Goal: Information Seeking & Learning: Learn about a topic

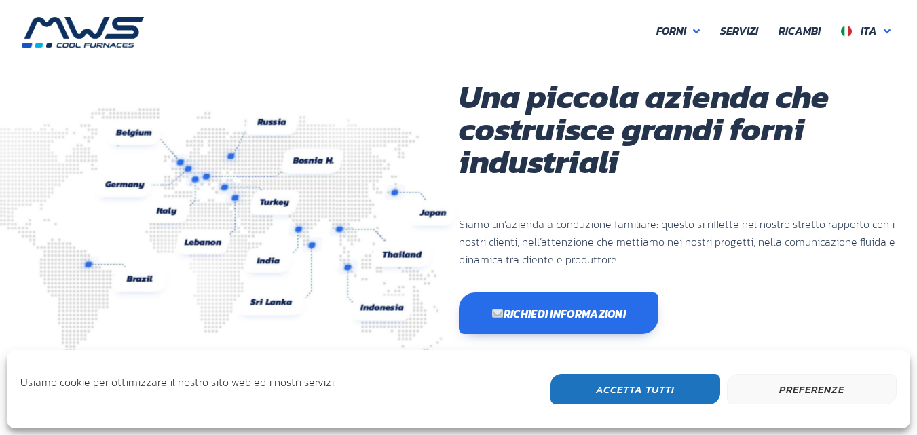
scroll to position [361, 814]
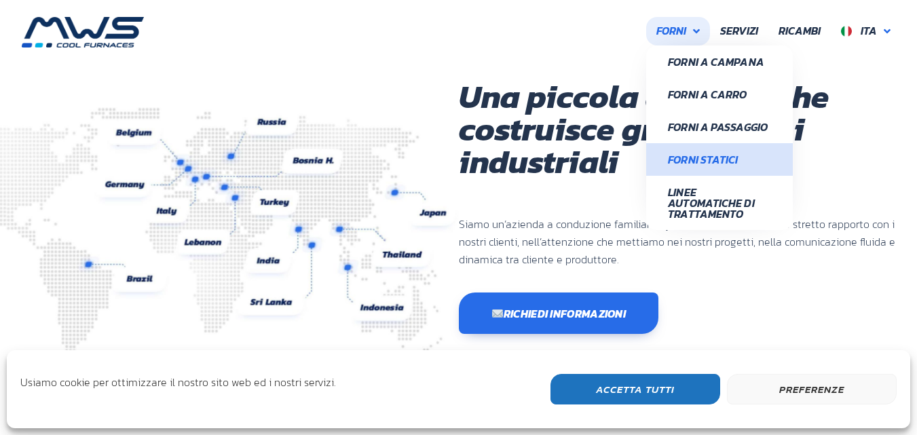
click at [698, 165] on span "Forni Statici" at bounding box center [719, 159] width 103 height 11
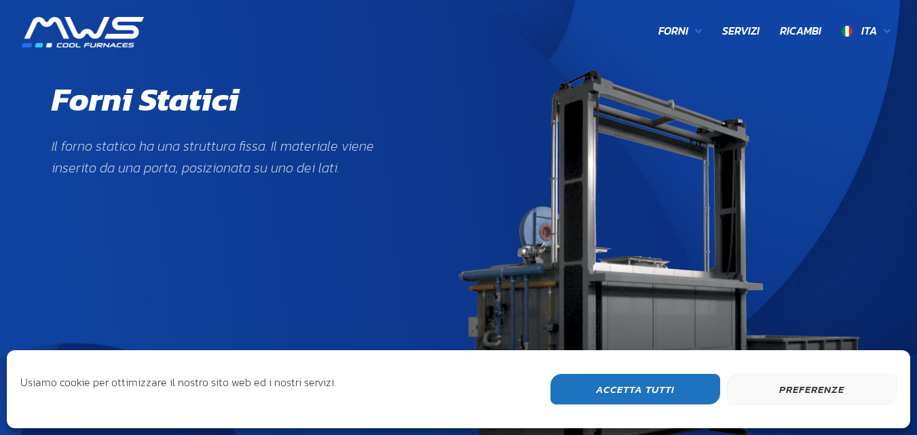
scroll to position [464, 165]
click at [658, 381] on button "Accetta Tutti" at bounding box center [635, 389] width 170 height 31
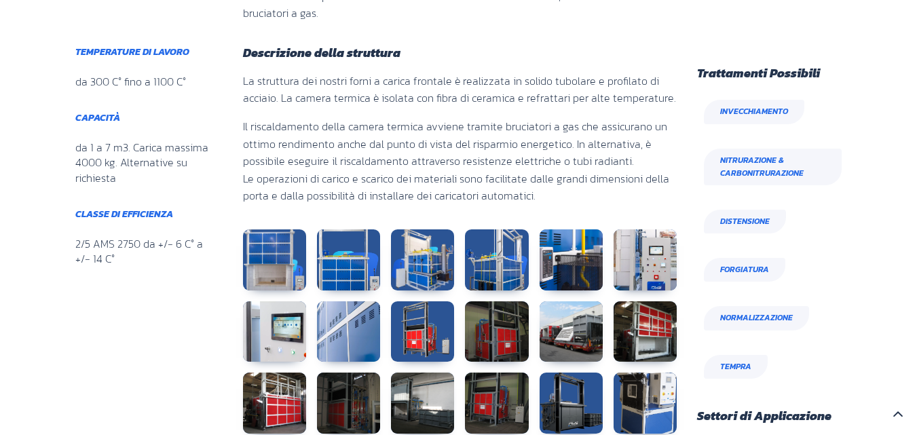
scroll to position [814, 0]
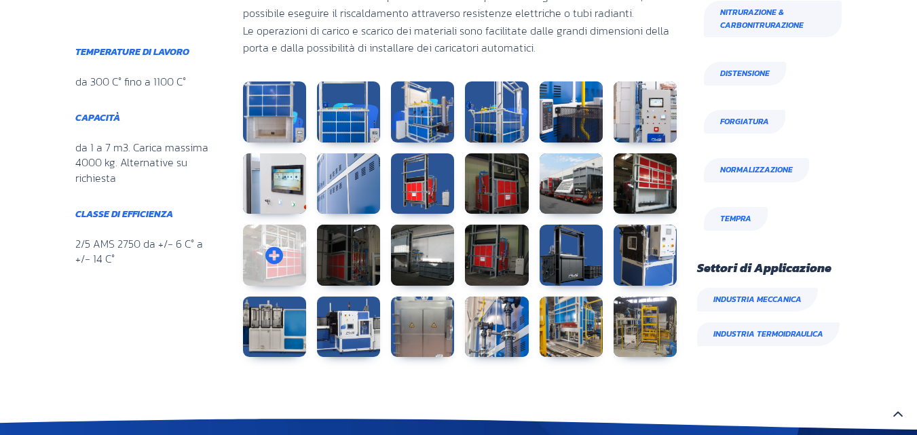
click at [289, 252] on link at bounding box center [274, 255] width 63 height 61
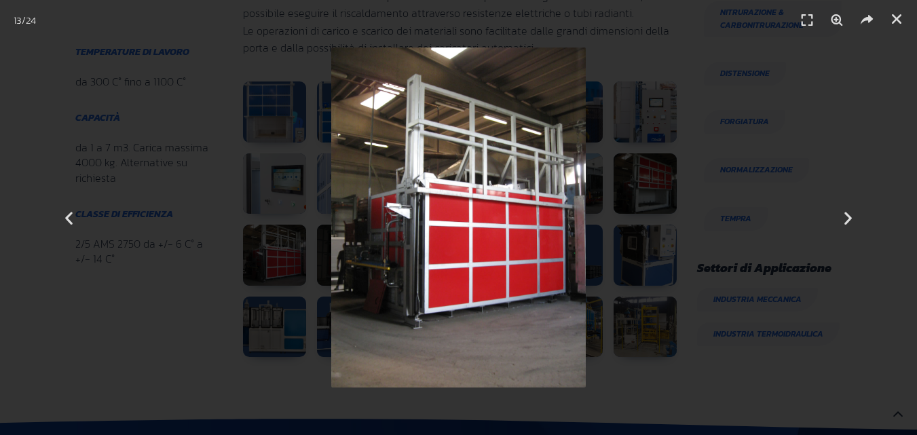
click at [231, 244] on div "13 / 24" at bounding box center [459, 218] width 822 height 340
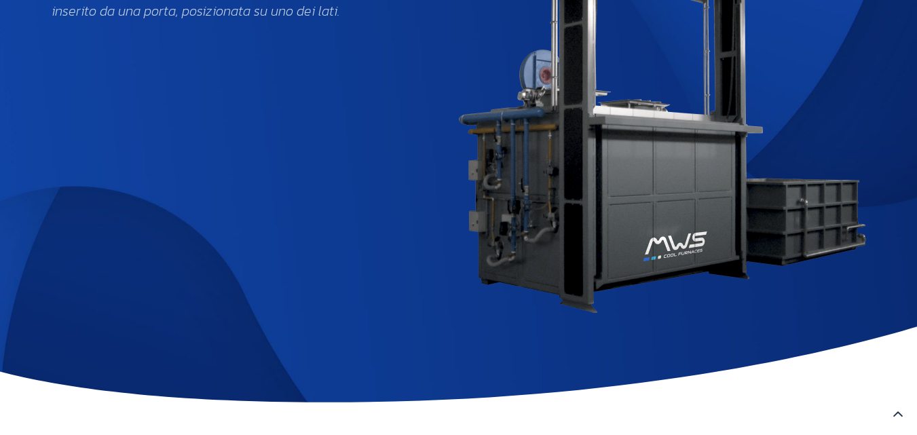
scroll to position [0, 0]
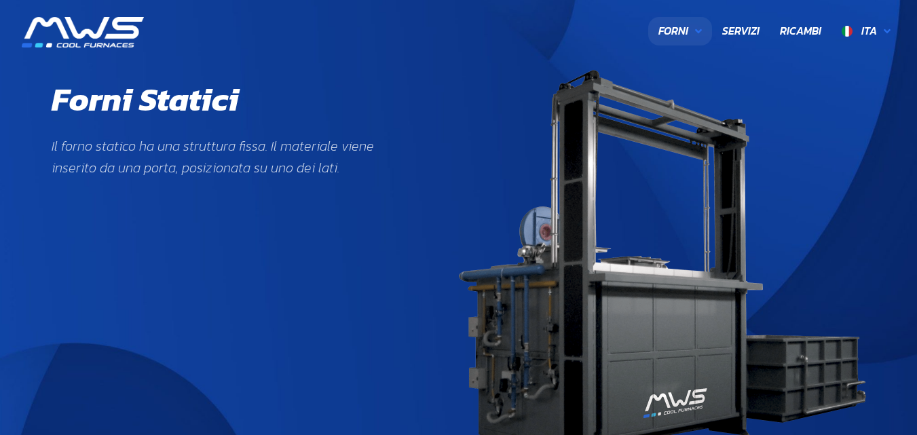
click at [683, 41] on link "Forni" at bounding box center [680, 31] width 64 height 29
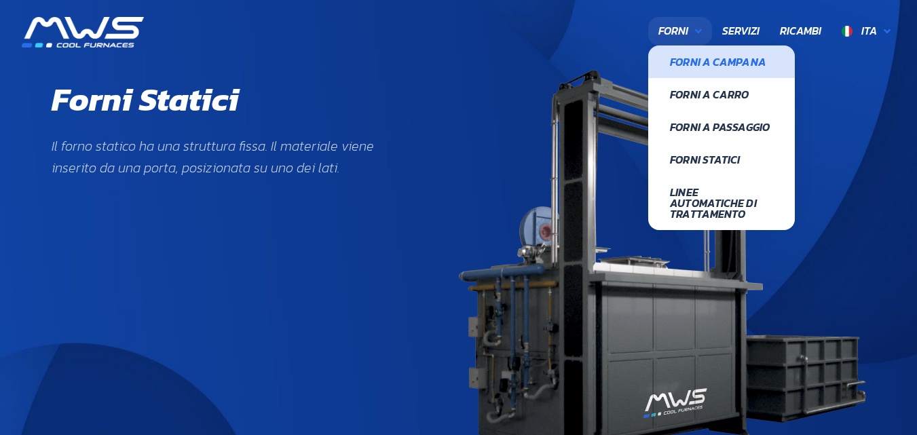
click at [690, 65] on span "Forni a Campana" at bounding box center [721, 61] width 103 height 11
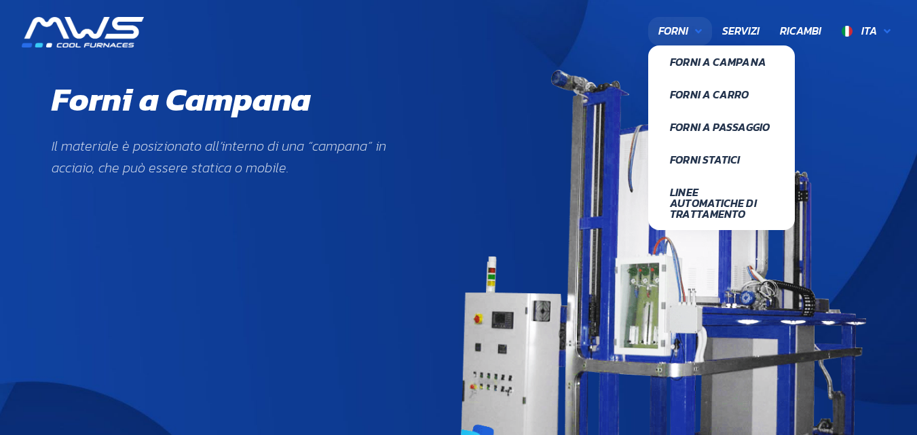
click at [670, 18] on link "Forni" at bounding box center [680, 31] width 64 height 29
click at [693, 100] on span "Forni a Carro" at bounding box center [721, 94] width 103 height 11
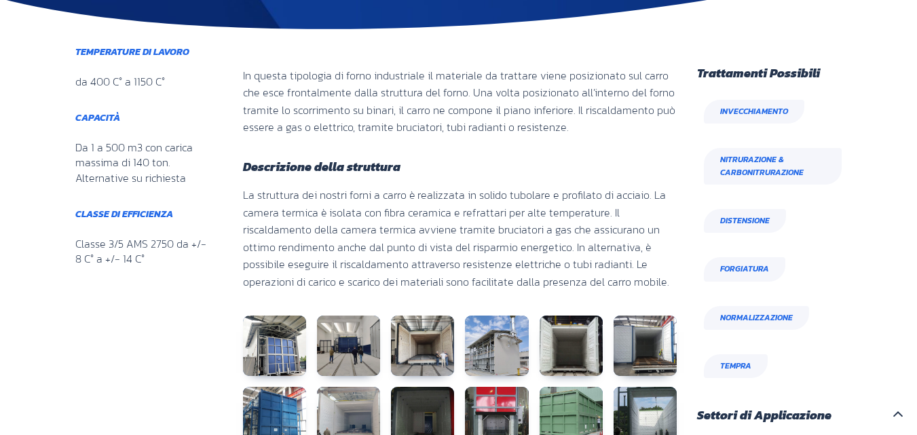
scroll to position [814, 0]
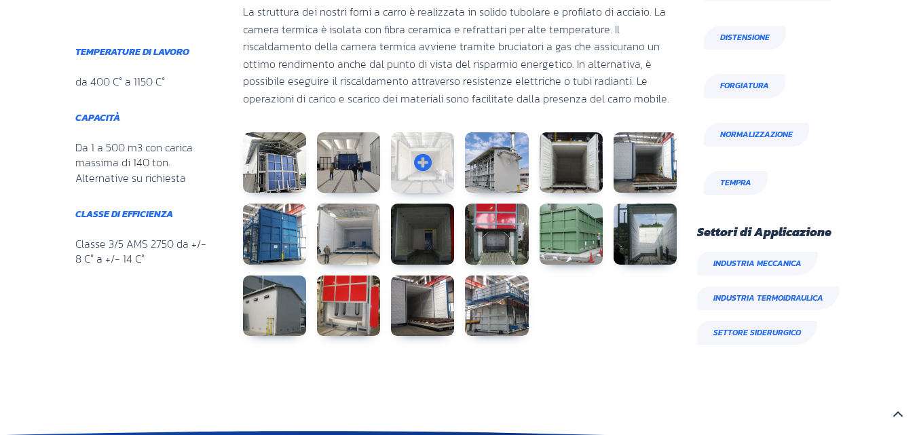
click at [425, 146] on link at bounding box center [422, 162] width 63 height 61
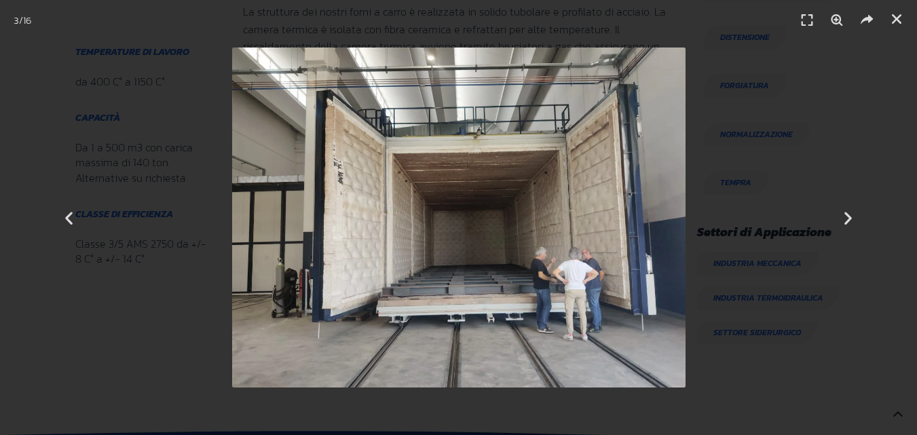
click at [736, 183] on div "3 / 16" at bounding box center [459, 218] width 822 height 340
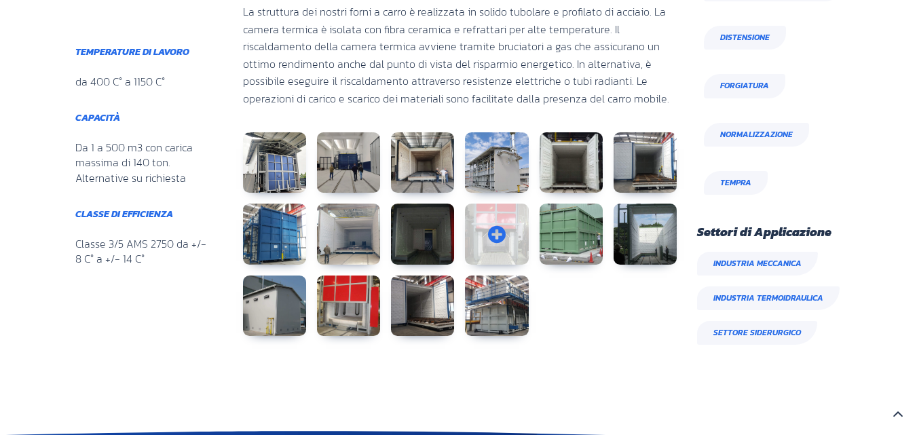
click at [478, 231] on link at bounding box center [496, 234] width 63 height 61
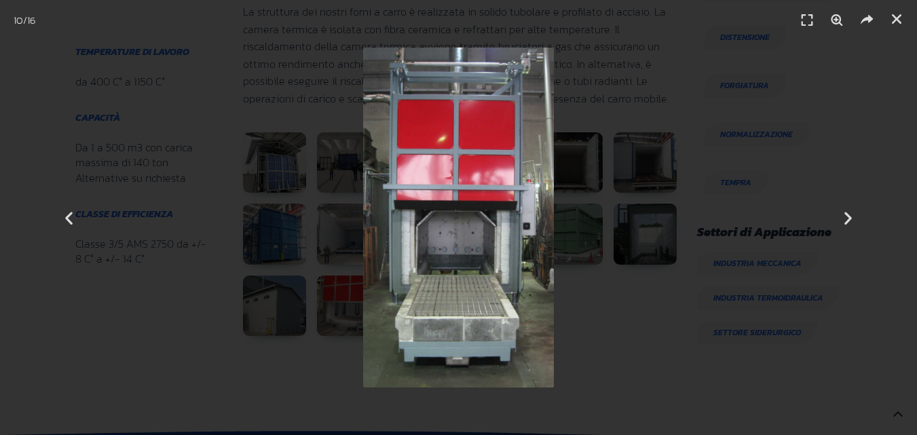
click at [618, 200] on div "10 / 16" at bounding box center [459, 218] width 822 height 340
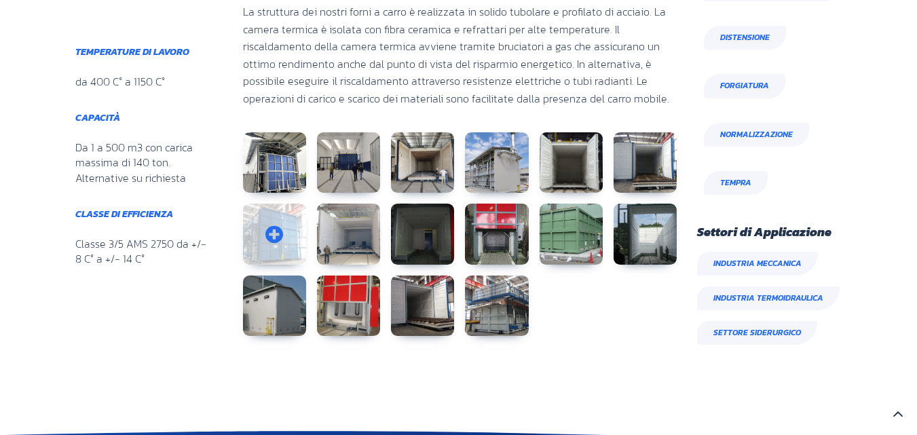
click at [269, 240] on link at bounding box center [274, 234] width 63 height 61
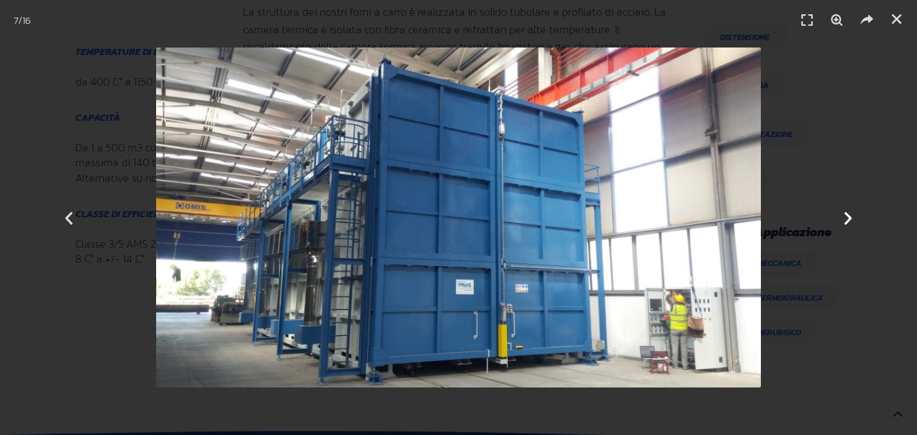
click at [824, 147] on div "Successivo" at bounding box center [848, 217] width 138 height 435
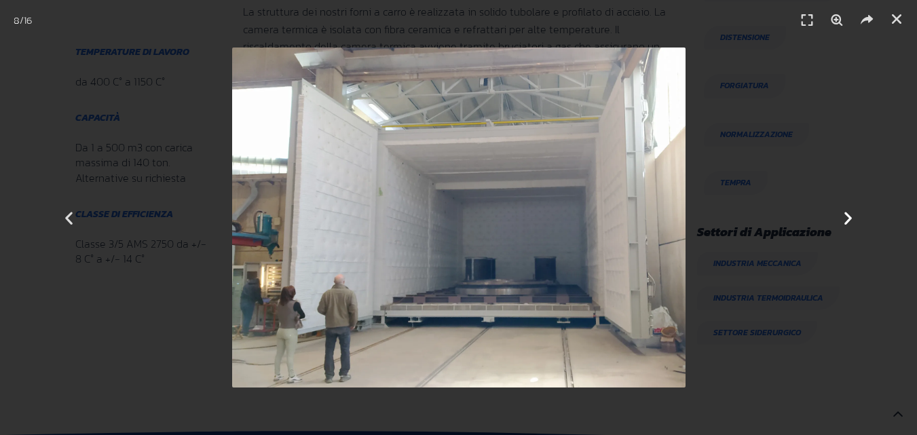
click at [788, 109] on div "Successivo" at bounding box center [848, 217] width 138 height 435
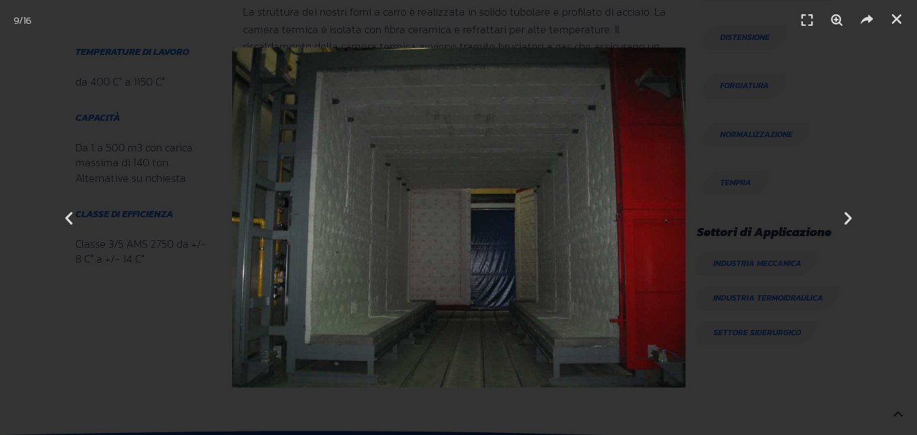
click at [907, 24] on header "9 / 16" at bounding box center [458, 20] width 917 height 41
click at [890, 14] on icon "Chiudi (Esc)" at bounding box center [897, 19] width 14 height 14
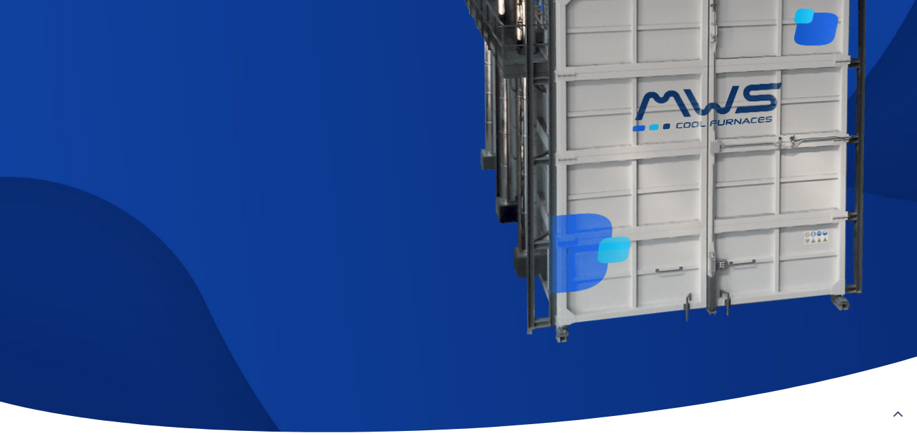
scroll to position [0, 0]
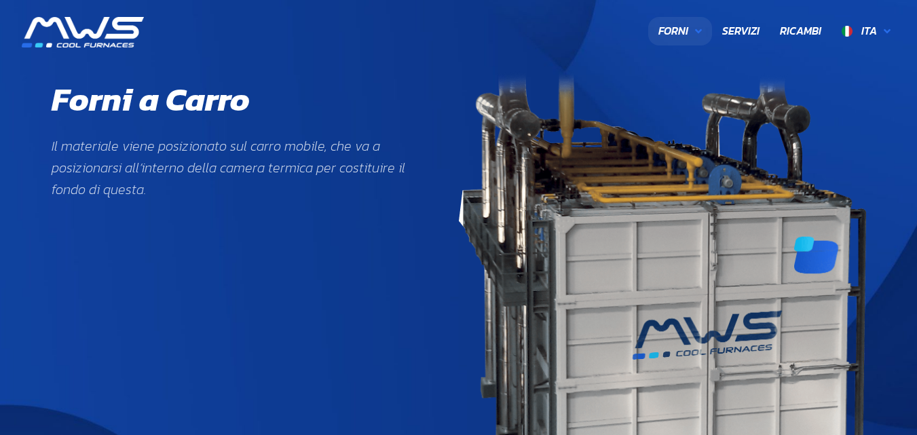
click at [697, 29] on icon at bounding box center [698, 31] width 7 height 11
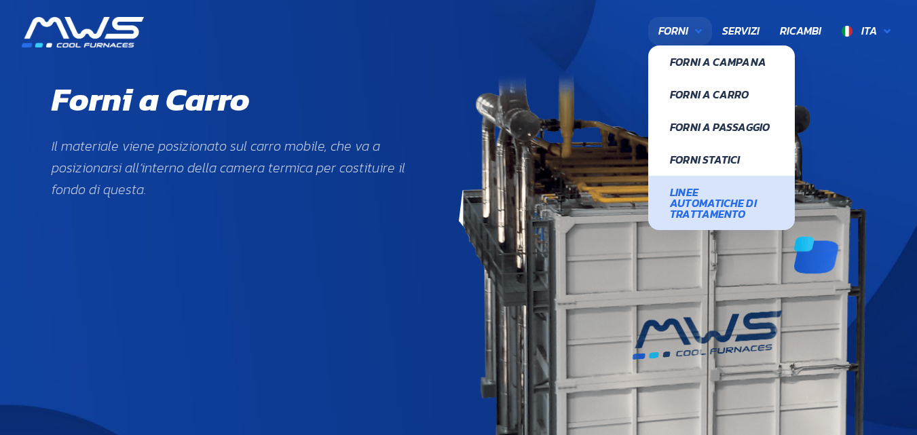
click at [698, 198] on span "Linee Automatiche di Trattamento" at bounding box center [721, 203] width 103 height 33
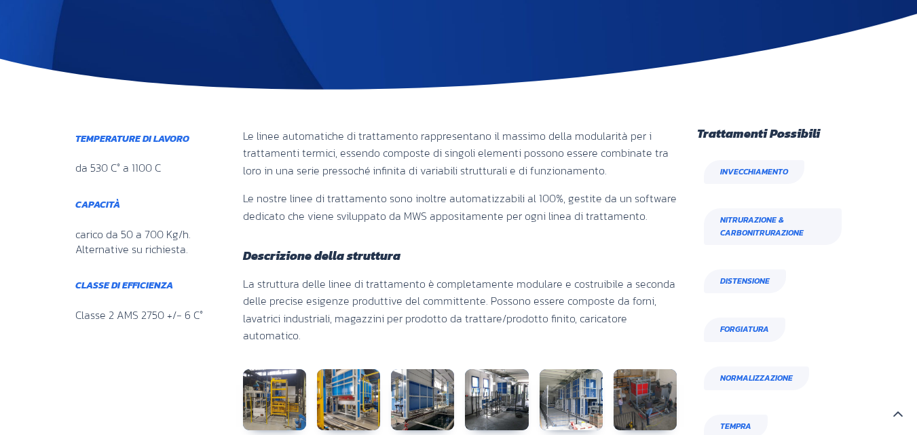
scroll to position [611, 0]
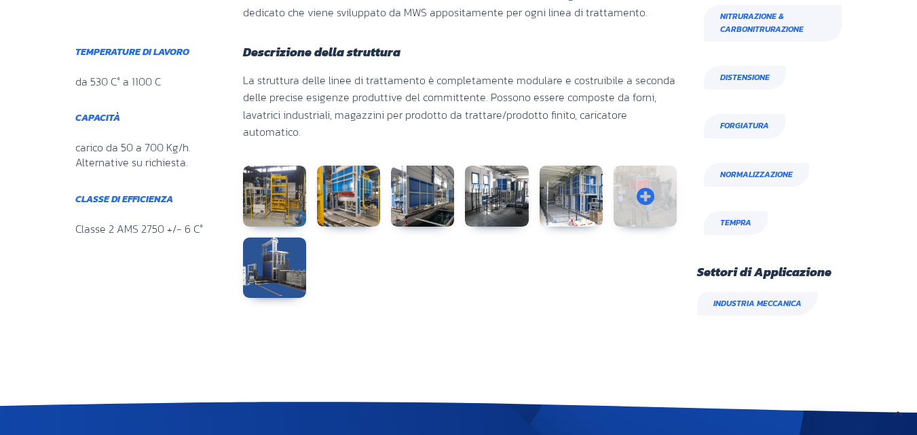
click at [630, 166] on link at bounding box center [645, 196] width 63 height 61
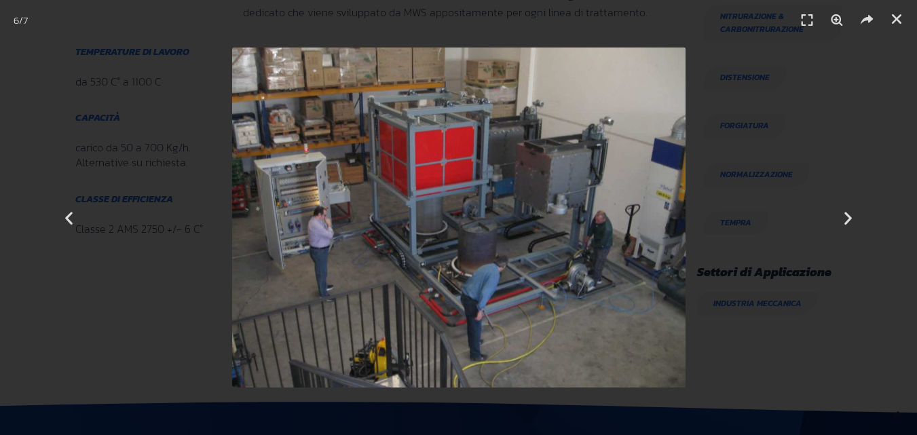
click at [761, 147] on div "6 / 7" at bounding box center [459, 218] width 822 height 340
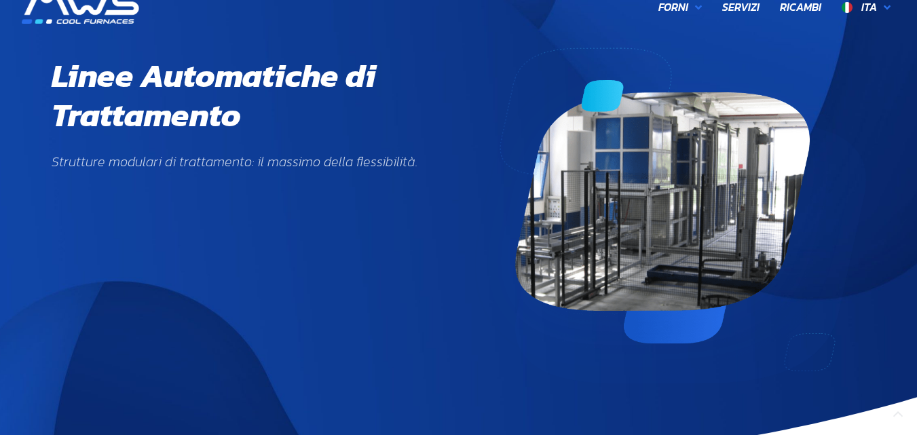
scroll to position [0, 0]
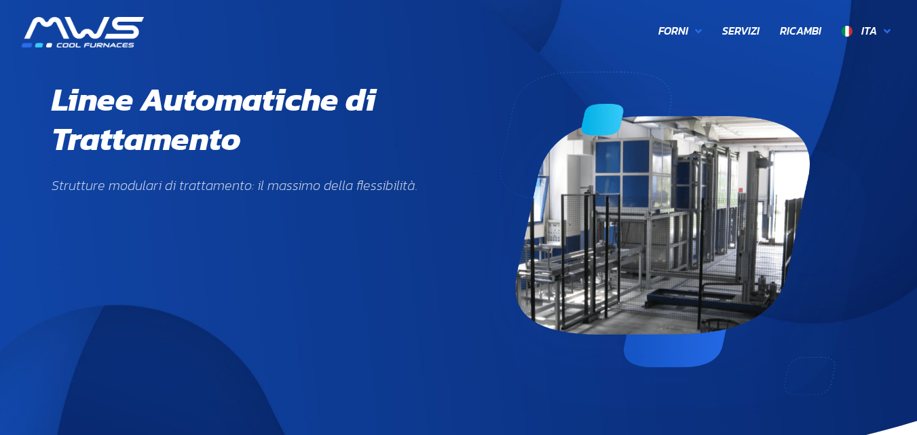
click at [85, 30] on img at bounding box center [83, 32] width 122 height 31
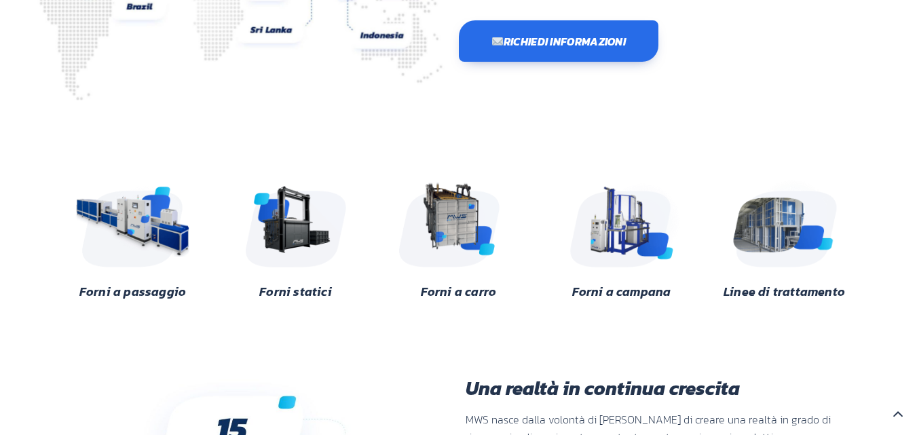
scroll to position [271, 0]
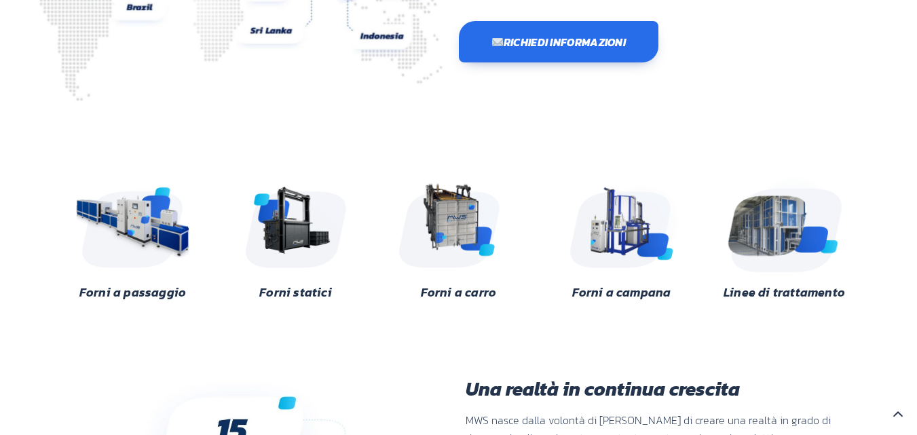
click at [768, 213] on img at bounding box center [785, 223] width 132 height 98
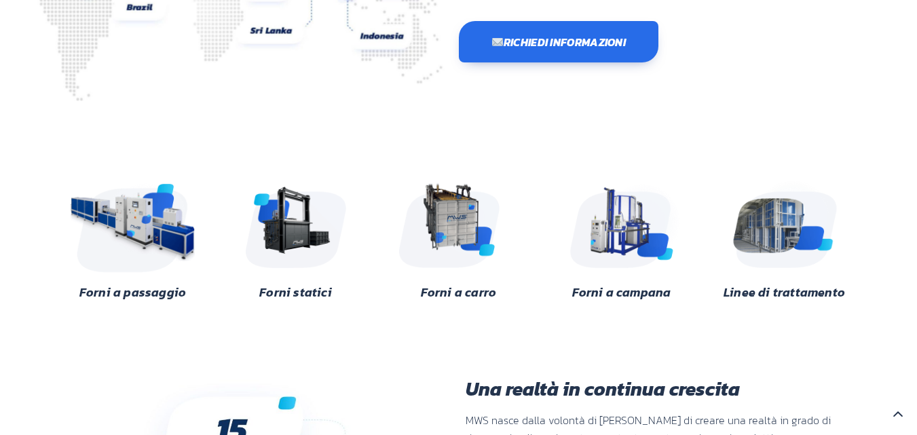
click at [186, 251] on img at bounding box center [133, 223] width 132 height 98
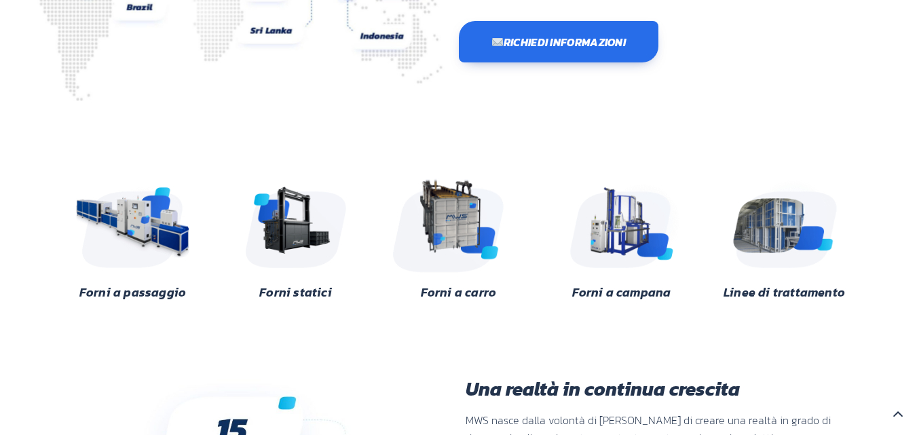
click at [485, 240] on img at bounding box center [459, 223] width 132 height 98
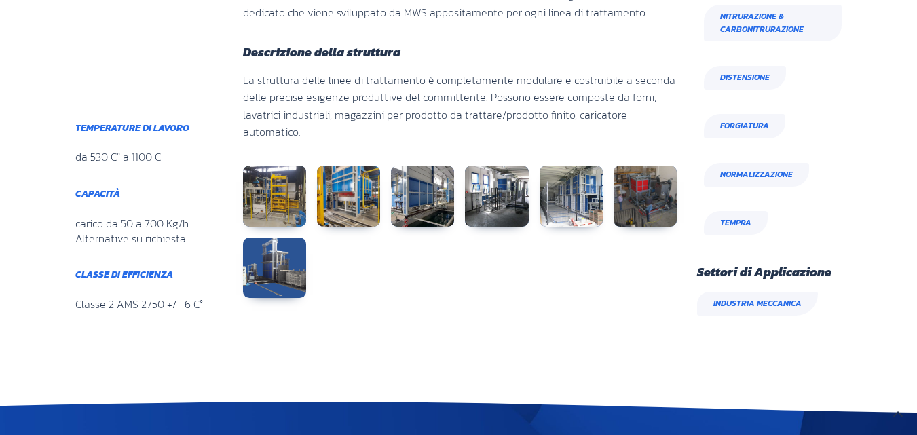
scroll to position [1086, 0]
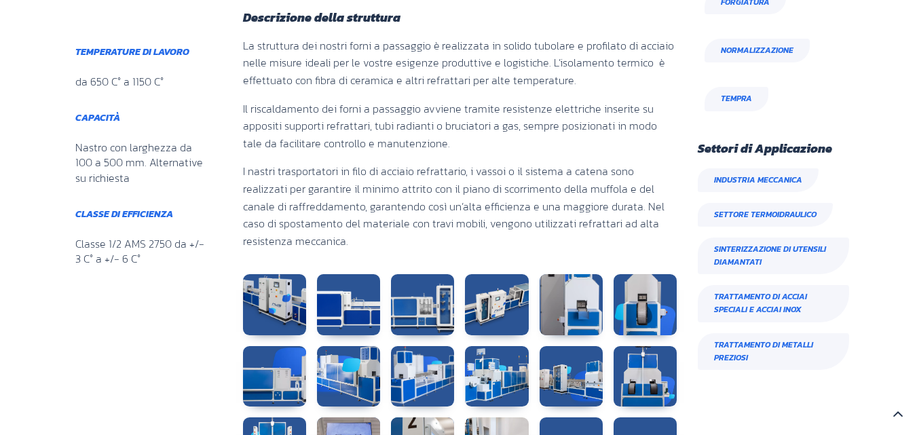
scroll to position [950, 0]
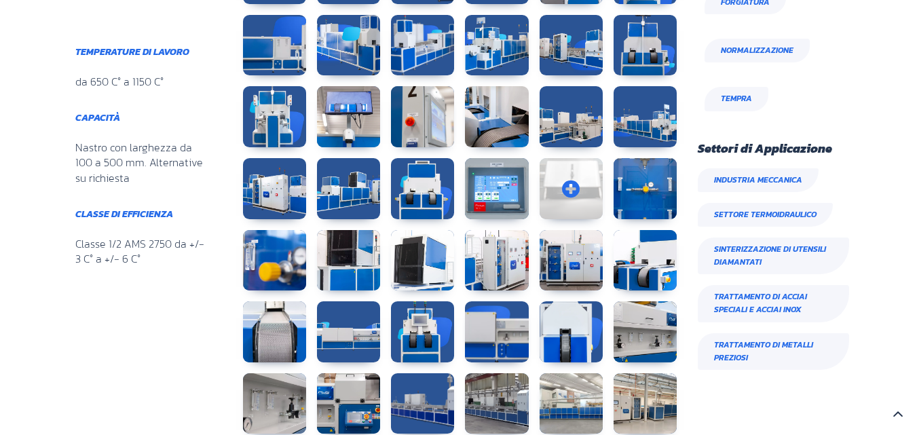
click at [595, 183] on link at bounding box center [571, 188] width 63 height 61
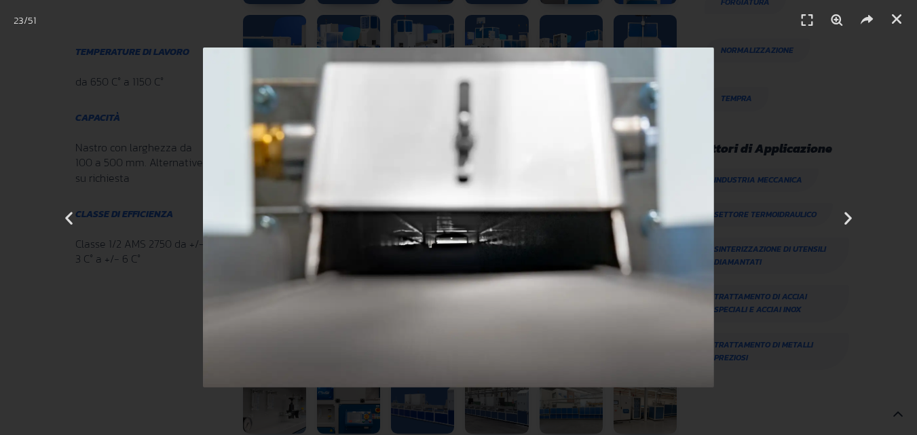
click at [738, 147] on div "23 / 51" at bounding box center [459, 218] width 822 height 340
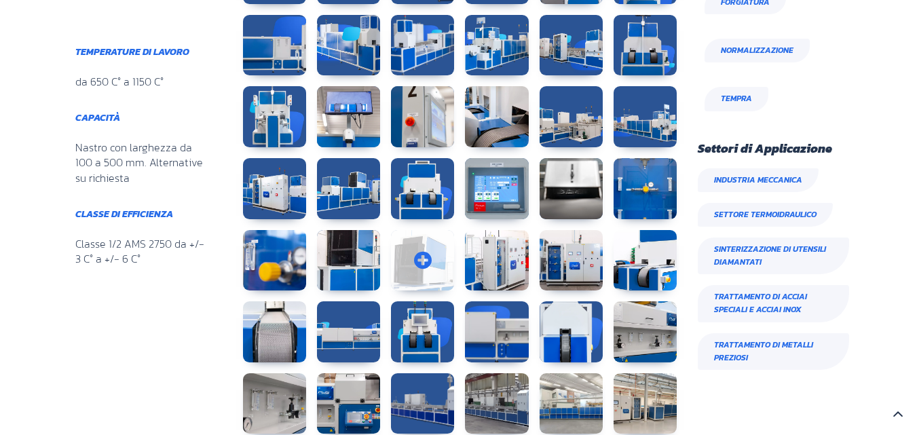
click at [432, 249] on link at bounding box center [422, 260] width 63 height 61
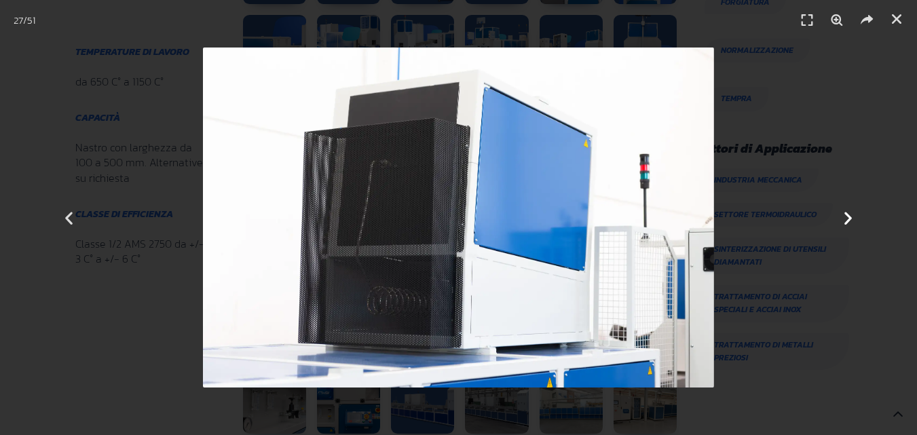
click at [798, 235] on div "Successivo" at bounding box center [848, 217] width 138 height 435
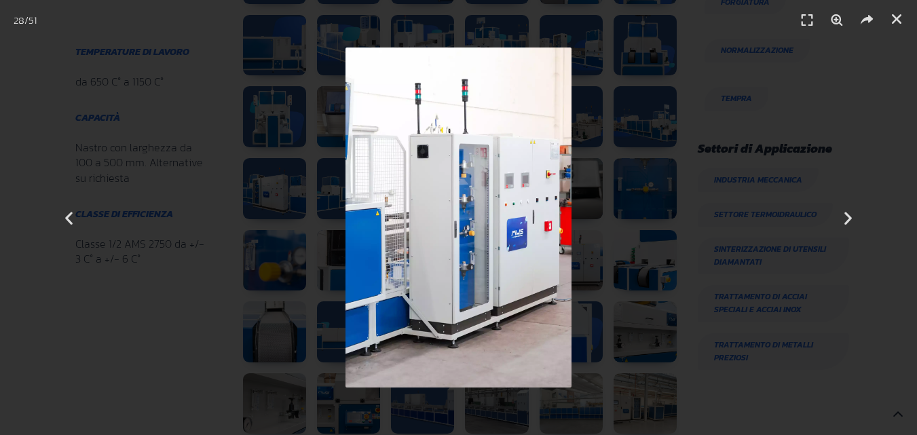
click at [626, 218] on div "28 / 51" at bounding box center [459, 218] width 822 height 340
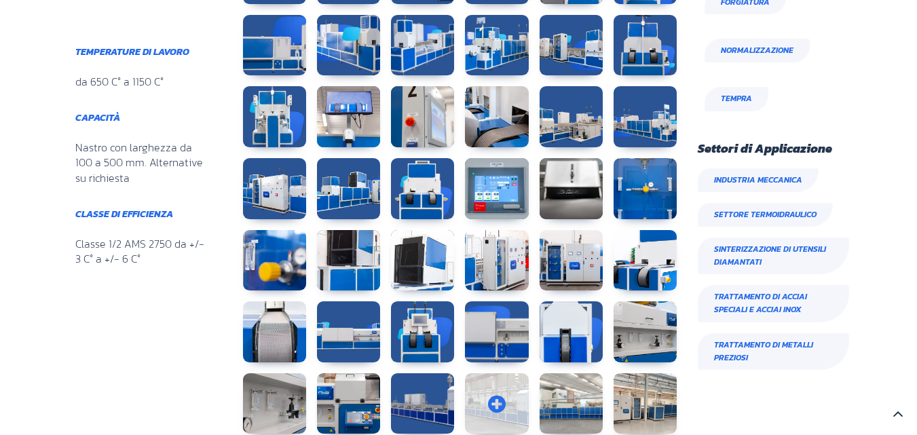
scroll to position [1078, 0]
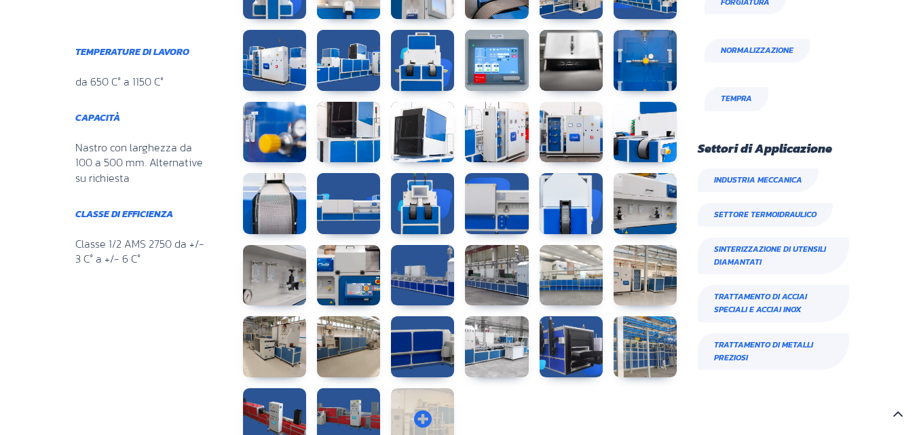
click at [428, 388] on link at bounding box center [422, 418] width 63 height 61
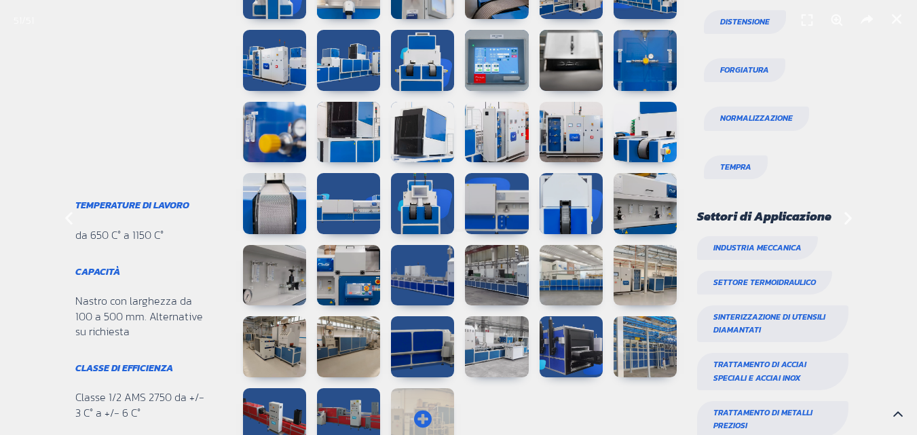
scroll to position [1289, 0]
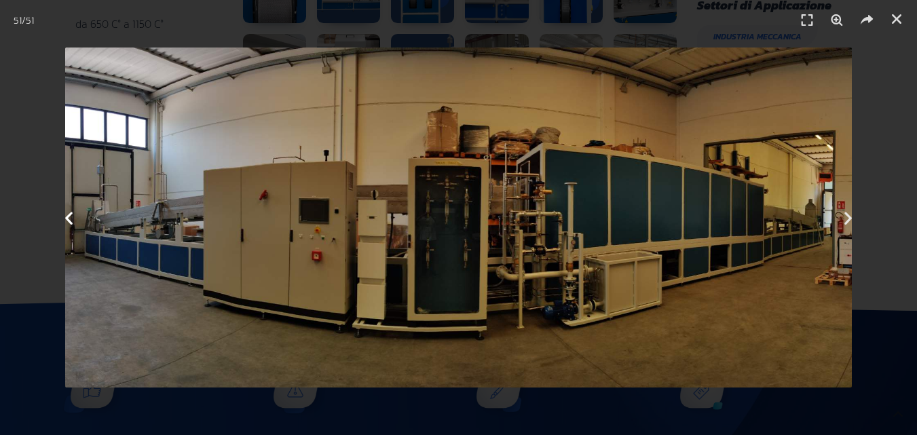
click at [65, 215] on icon "Previous slide" at bounding box center [68, 217] width 17 height 17
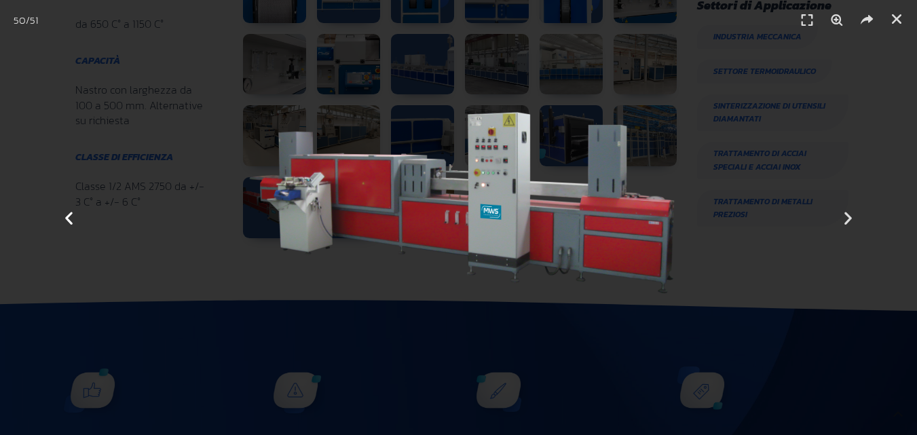
click at [65, 215] on icon "Previous slide" at bounding box center [68, 217] width 17 height 17
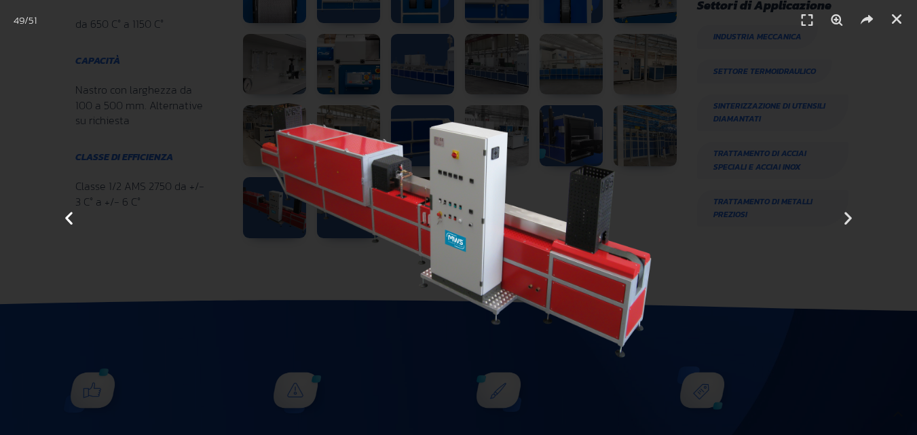
click at [65, 215] on icon "Previous slide" at bounding box center [68, 217] width 17 height 17
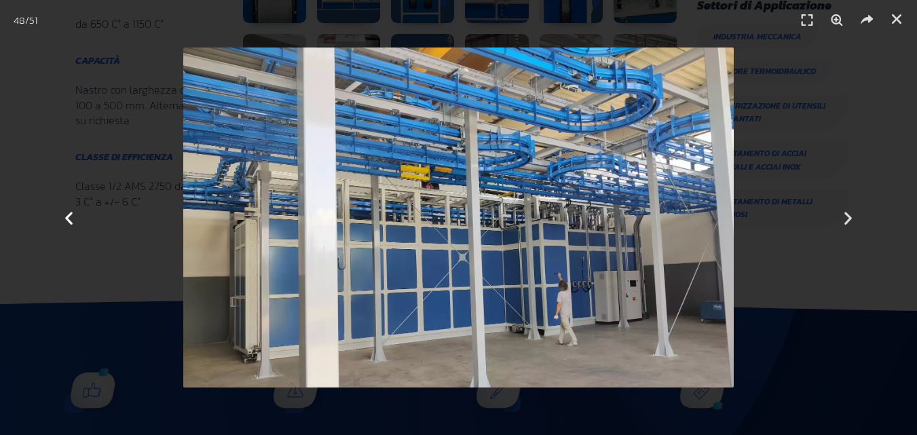
click at [65, 215] on icon "Previous slide" at bounding box center [68, 217] width 17 height 17
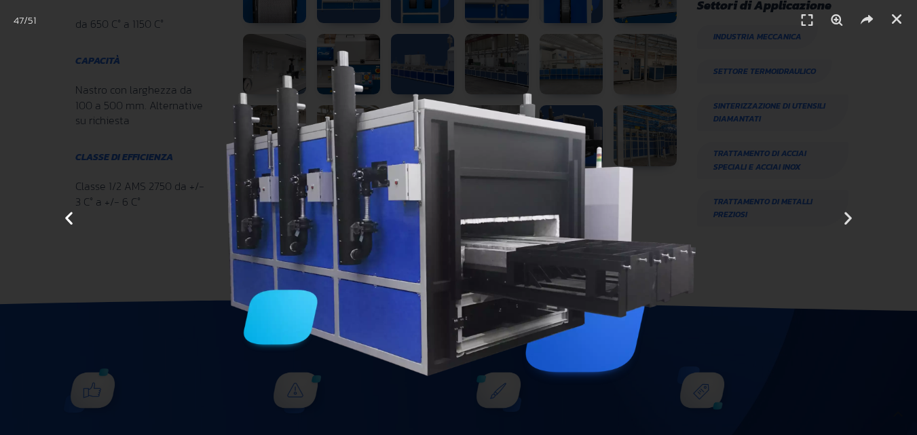
click at [65, 215] on icon "Previous slide" at bounding box center [68, 217] width 17 height 17
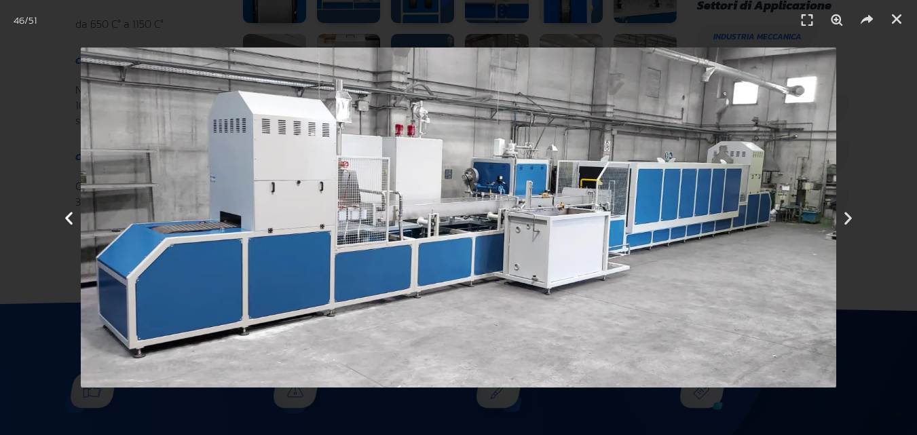
click at [65, 215] on icon "Previous slide" at bounding box center [68, 217] width 17 height 17
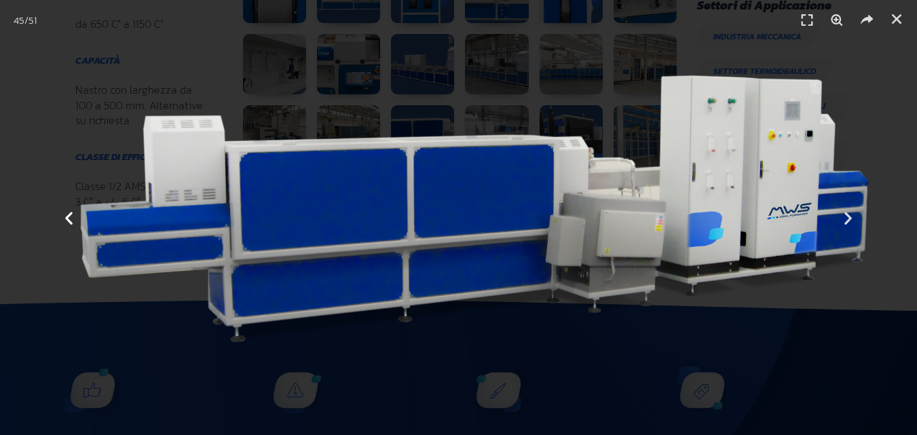
click at [65, 215] on icon "Previous slide" at bounding box center [68, 217] width 17 height 17
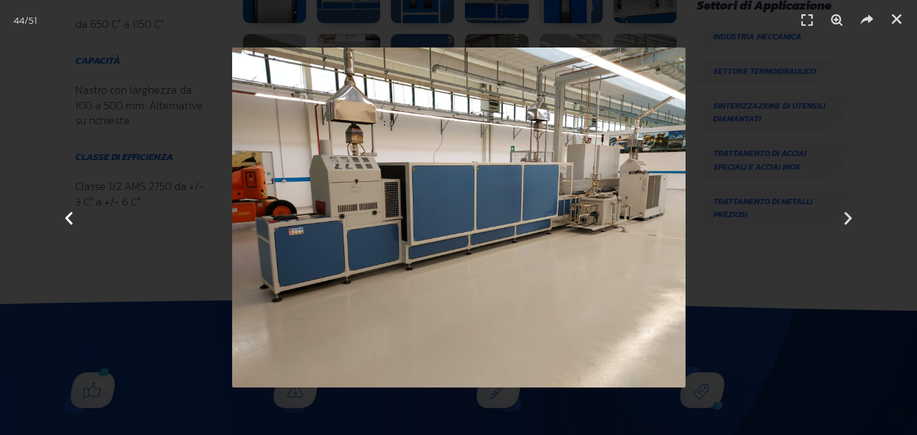
click at [65, 215] on icon "Previous slide" at bounding box center [68, 217] width 17 height 17
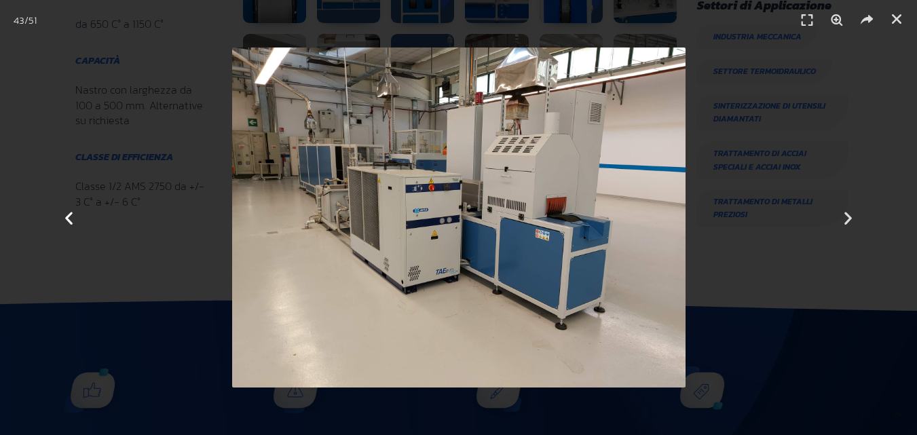
click at [65, 215] on icon "Previous slide" at bounding box center [68, 217] width 17 height 17
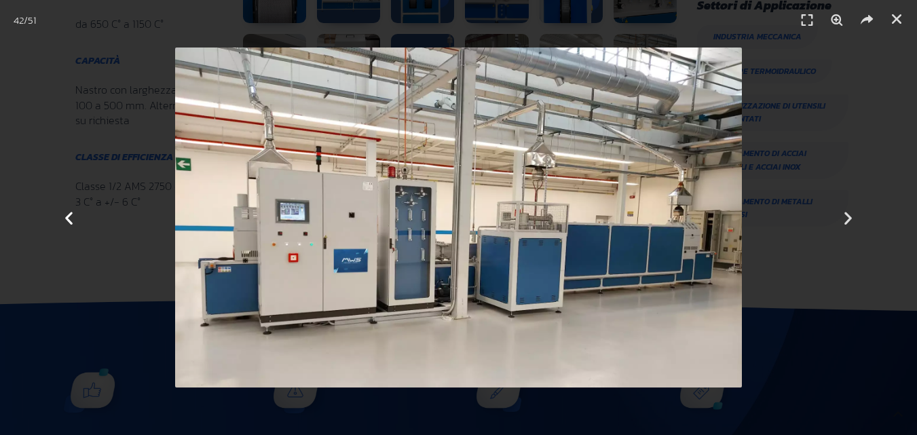
click at [65, 215] on icon "Previous slide" at bounding box center [68, 217] width 17 height 17
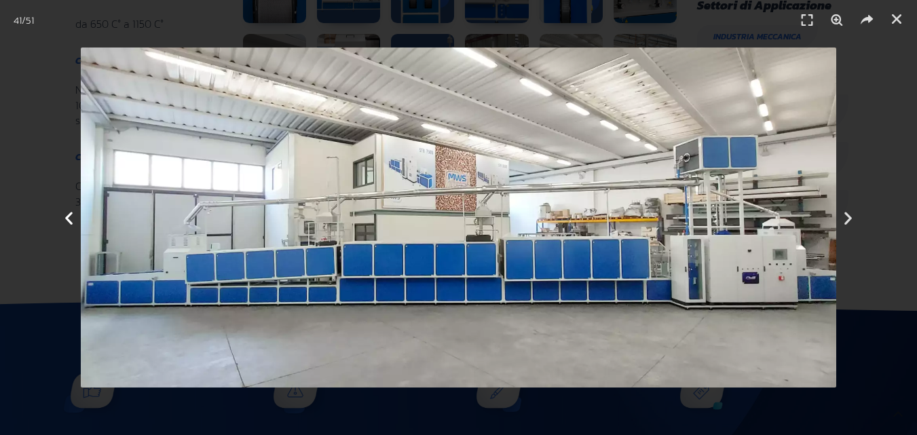
click at [65, 215] on icon "Previous slide" at bounding box center [68, 217] width 17 height 17
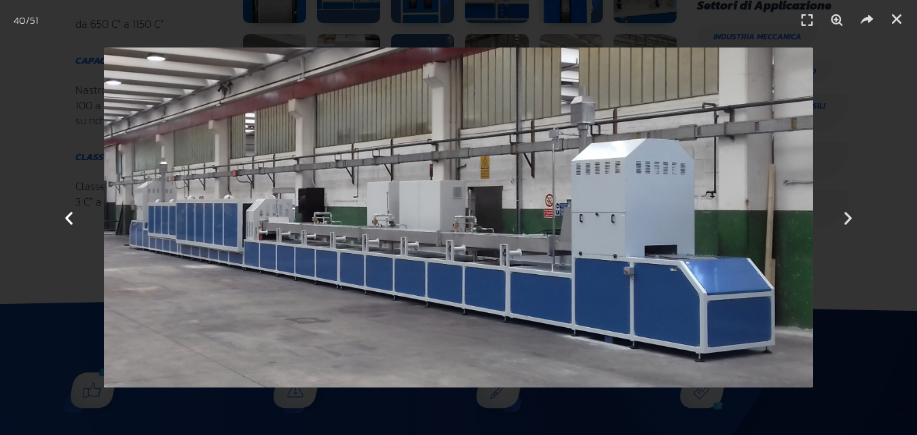
click at [65, 215] on icon "Previous slide" at bounding box center [68, 217] width 17 height 17
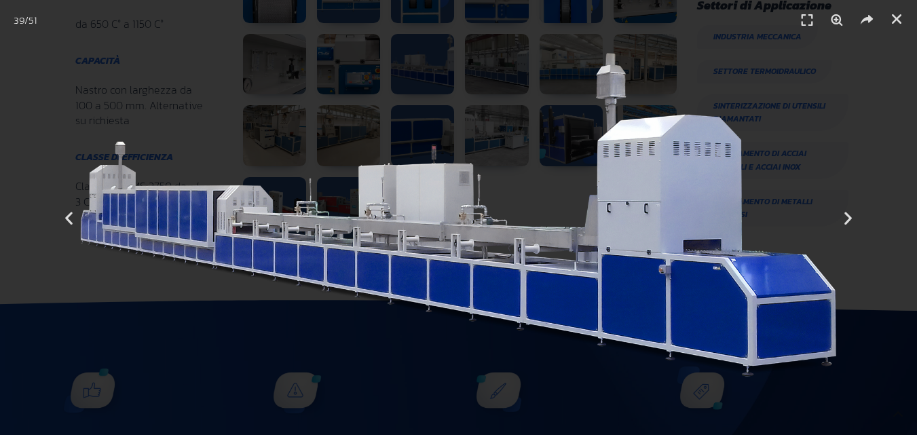
click at [174, 159] on img "39 / 51" at bounding box center [458, 218] width 762 height 340
click at [908, 23] on header "39 / 51" at bounding box center [458, 20] width 917 height 41
click at [905, 20] on link "Chiudi (Esc)" at bounding box center [896, 19] width 20 height 20
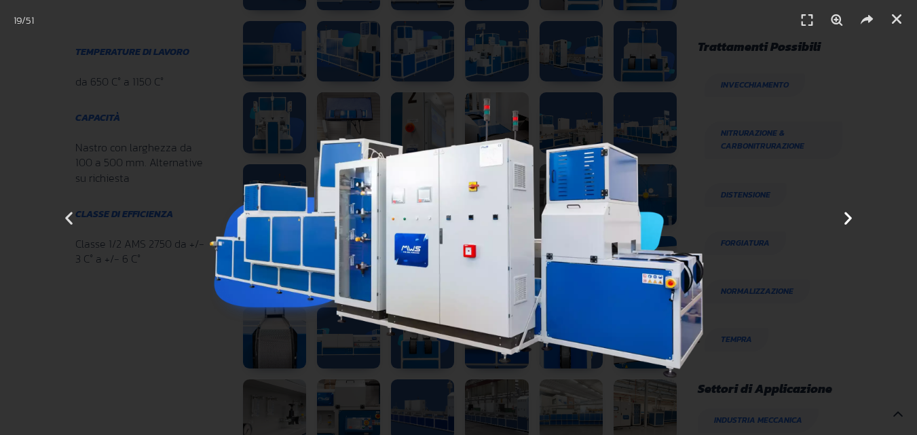
scroll to position [814, 0]
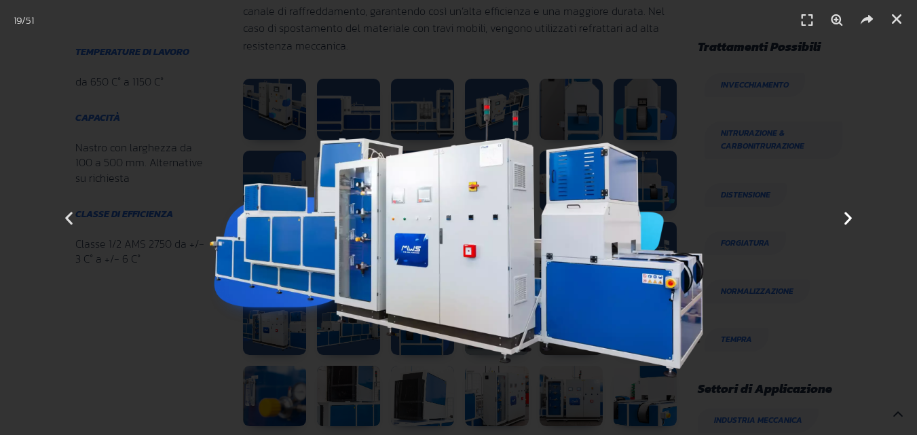
click at [819, 135] on div "Successivo" at bounding box center [848, 217] width 138 height 435
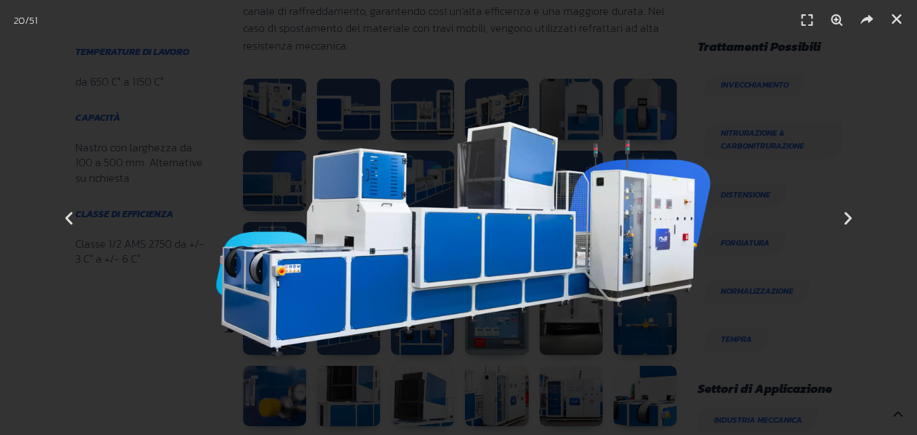
click at [908, 18] on header "20 / 51" at bounding box center [458, 20] width 917 height 41
click at [899, 16] on icon "Chiudi (Esc)" at bounding box center [897, 19] width 14 height 14
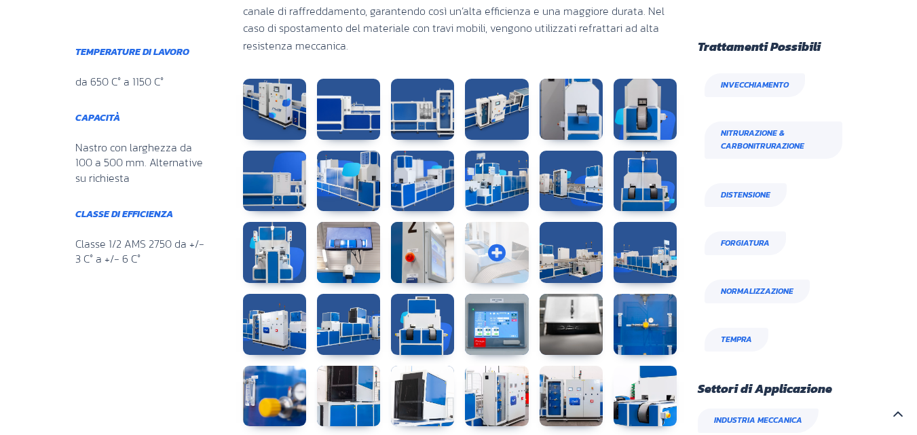
click at [521, 257] on link at bounding box center [496, 252] width 63 height 61
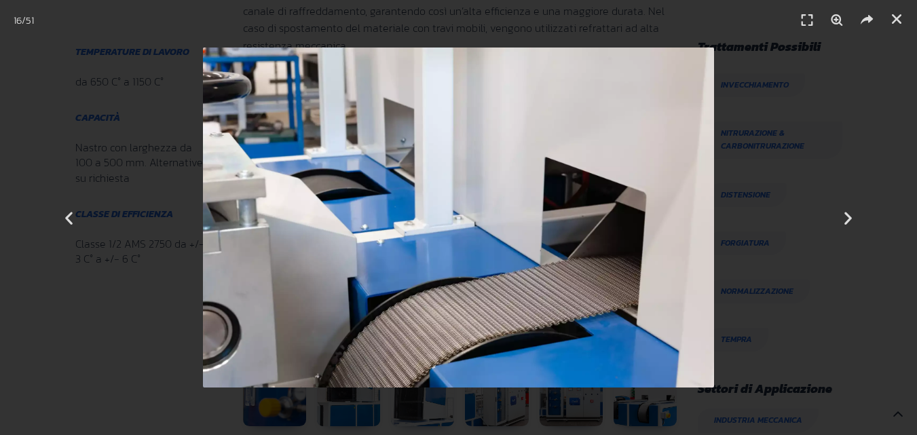
click at [778, 100] on div "16 / 51" at bounding box center [459, 218] width 822 height 340
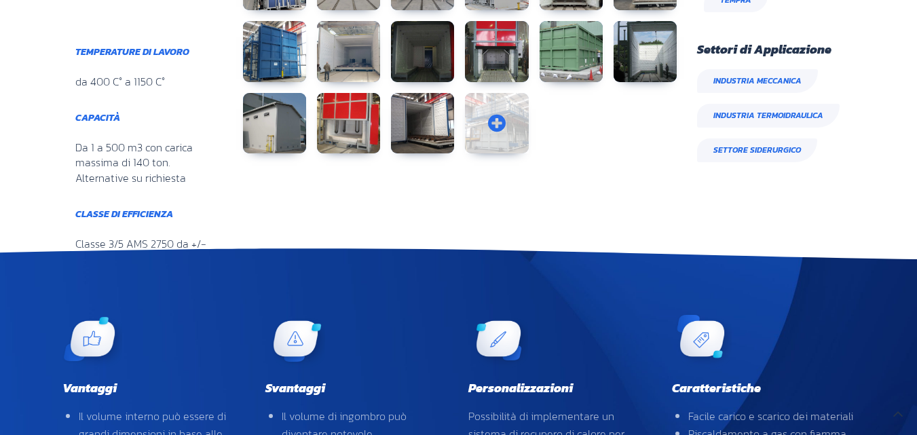
scroll to position [882, 0]
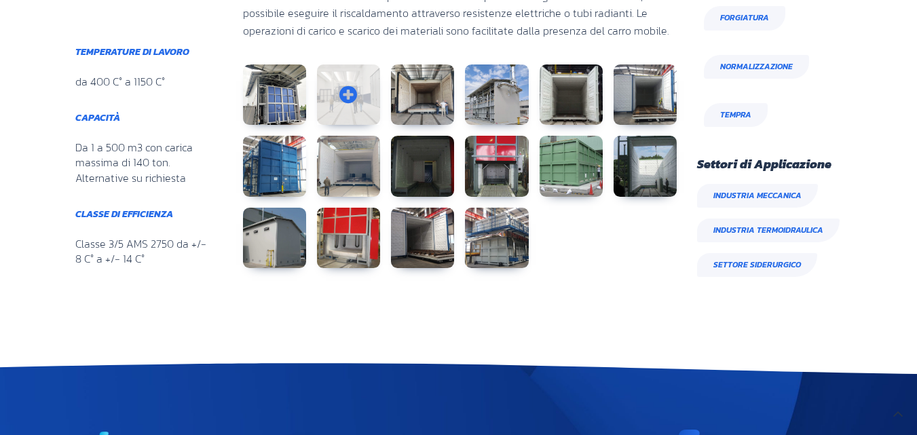
click at [343, 91] on link at bounding box center [348, 94] width 63 height 61
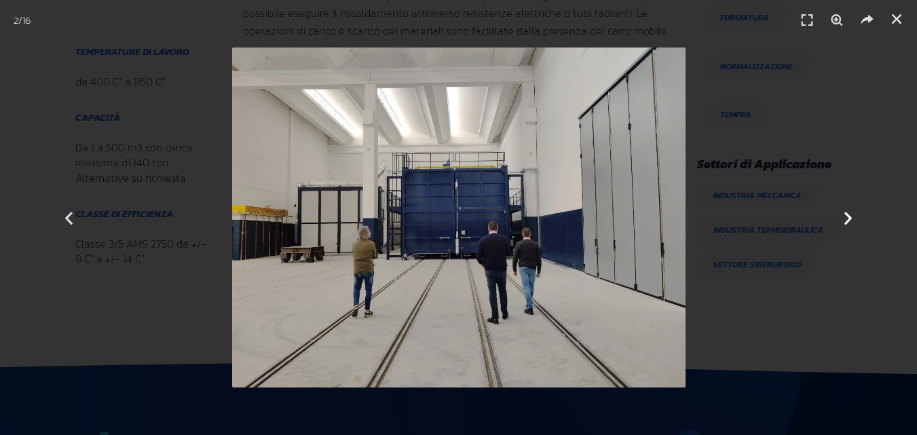
click at [852, 219] on icon "Next slide" at bounding box center [848, 217] width 17 height 17
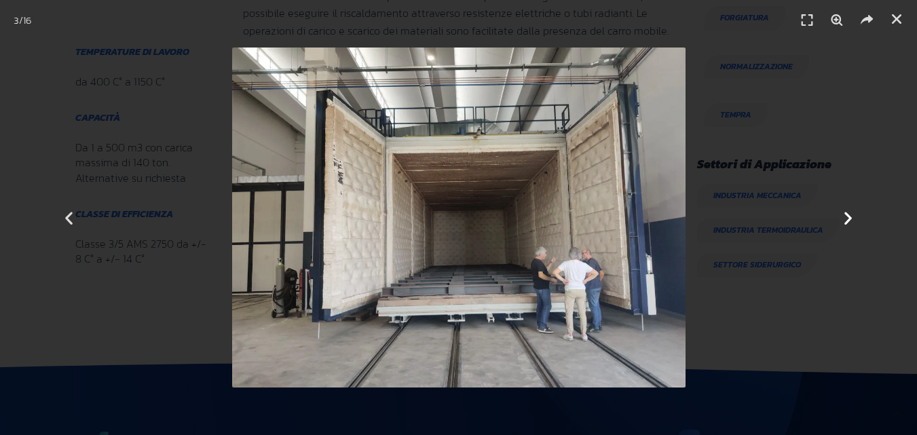
click at [852, 219] on icon "Next slide" at bounding box center [848, 217] width 17 height 17
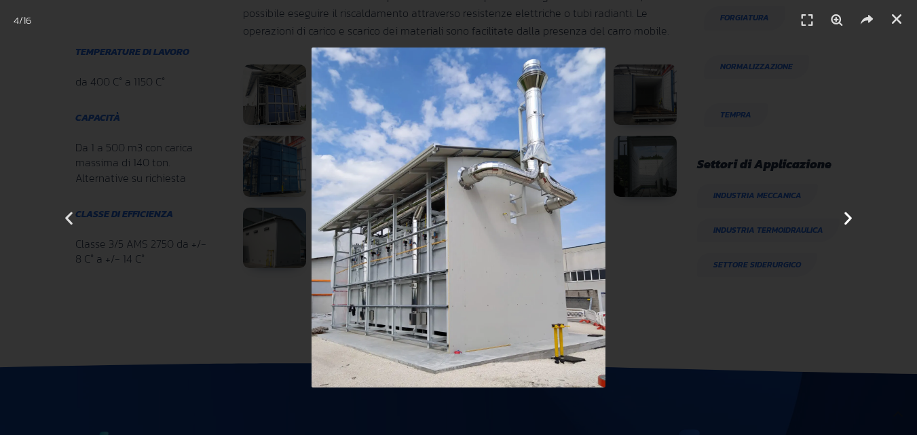
click at [852, 219] on icon "Next slide" at bounding box center [848, 217] width 17 height 17
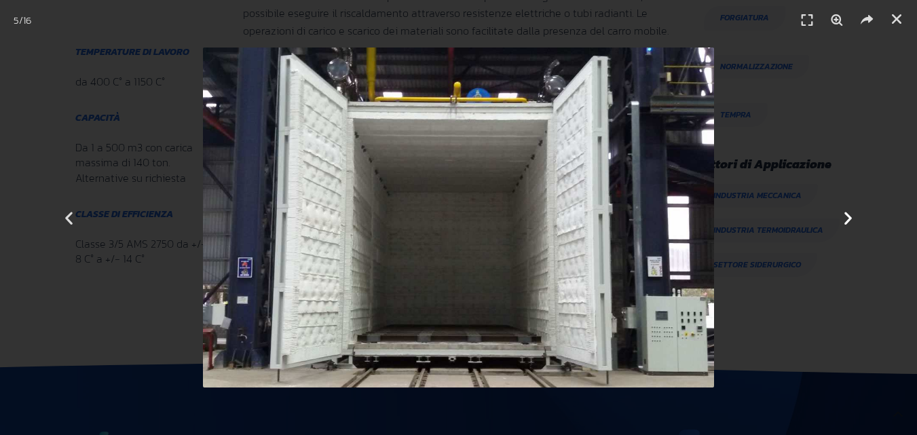
click at [852, 219] on icon "Next slide" at bounding box center [848, 217] width 17 height 17
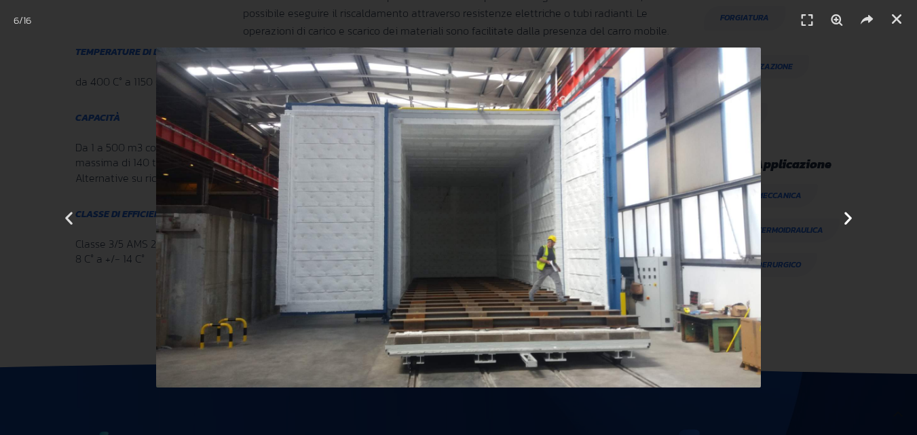
click at [852, 219] on icon "Next slide" at bounding box center [848, 217] width 17 height 17
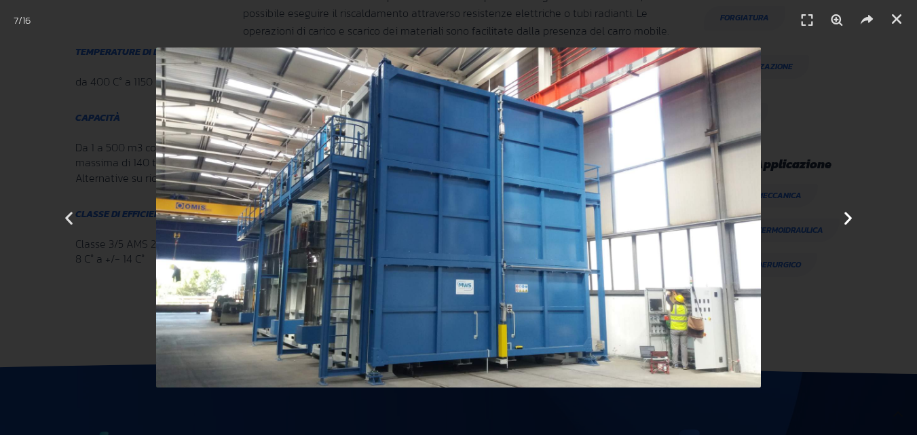
click at [852, 219] on icon "Next slide" at bounding box center [848, 217] width 17 height 17
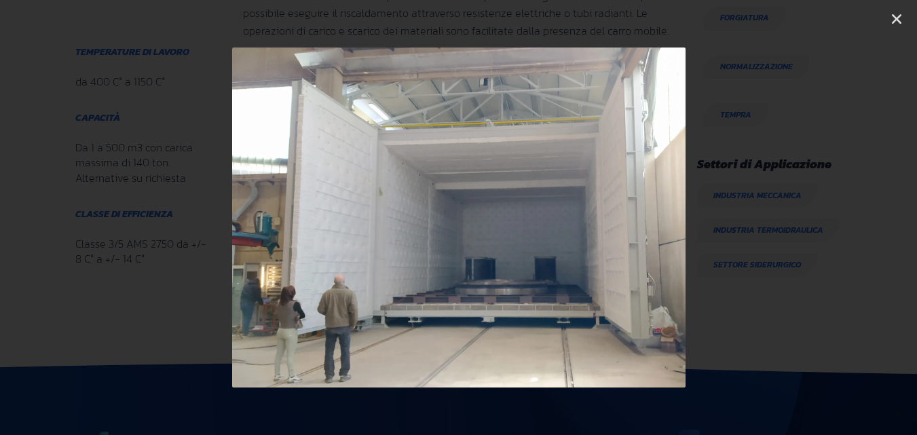
click at [852, 219] on icon "Next slide" at bounding box center [848, 217] width 17 height 17
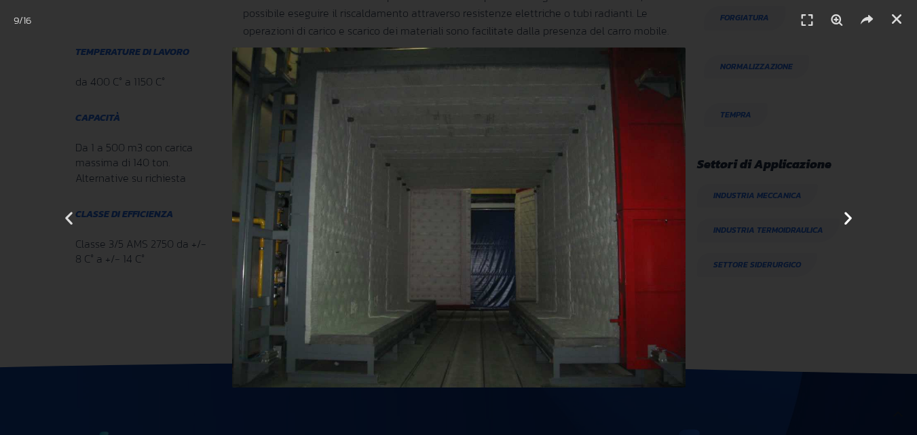
click at [852, 219] on icon "Next slide" at bounding box center [848, 217] width 17 height 17
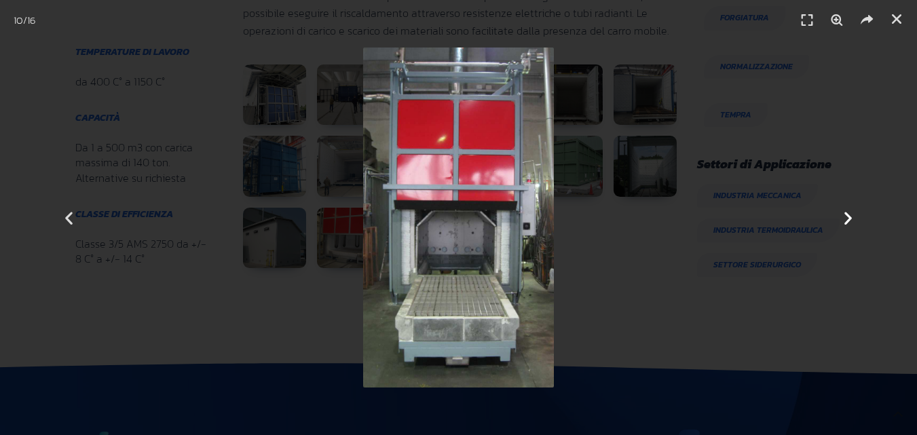
click at [852, 219] on icon "Next slide" at bounding box center [848, 217] width 17 height 17
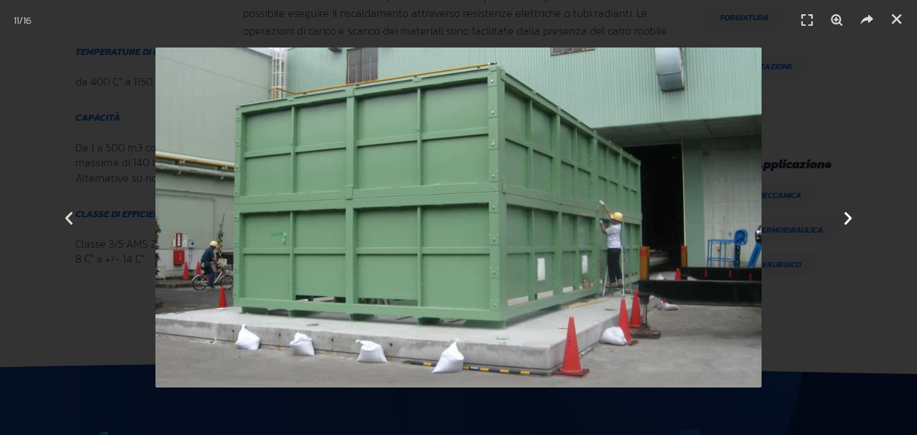
click at [852, 219] on icon "Next slide" at bounding box center [848, 217] width 17 height 17
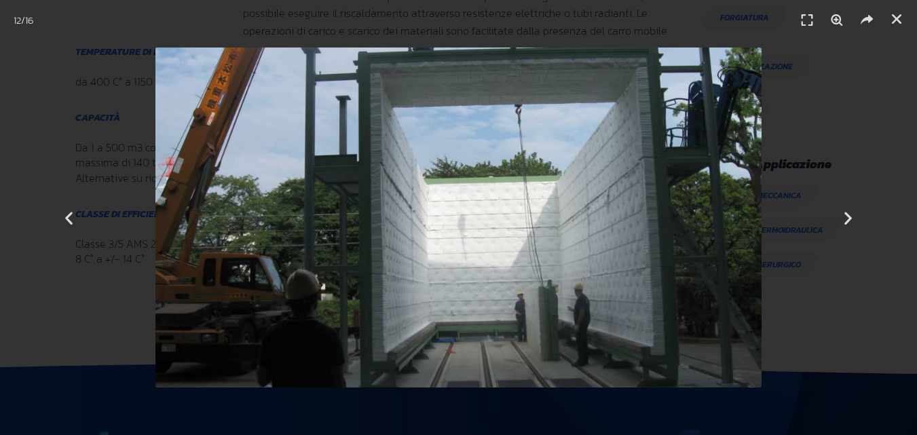
click at [736, 145] on img "12 / 16" at bounding box center [458, 218] width 606 height 340
